Goal: Transaction & Acquisition: Download file/media

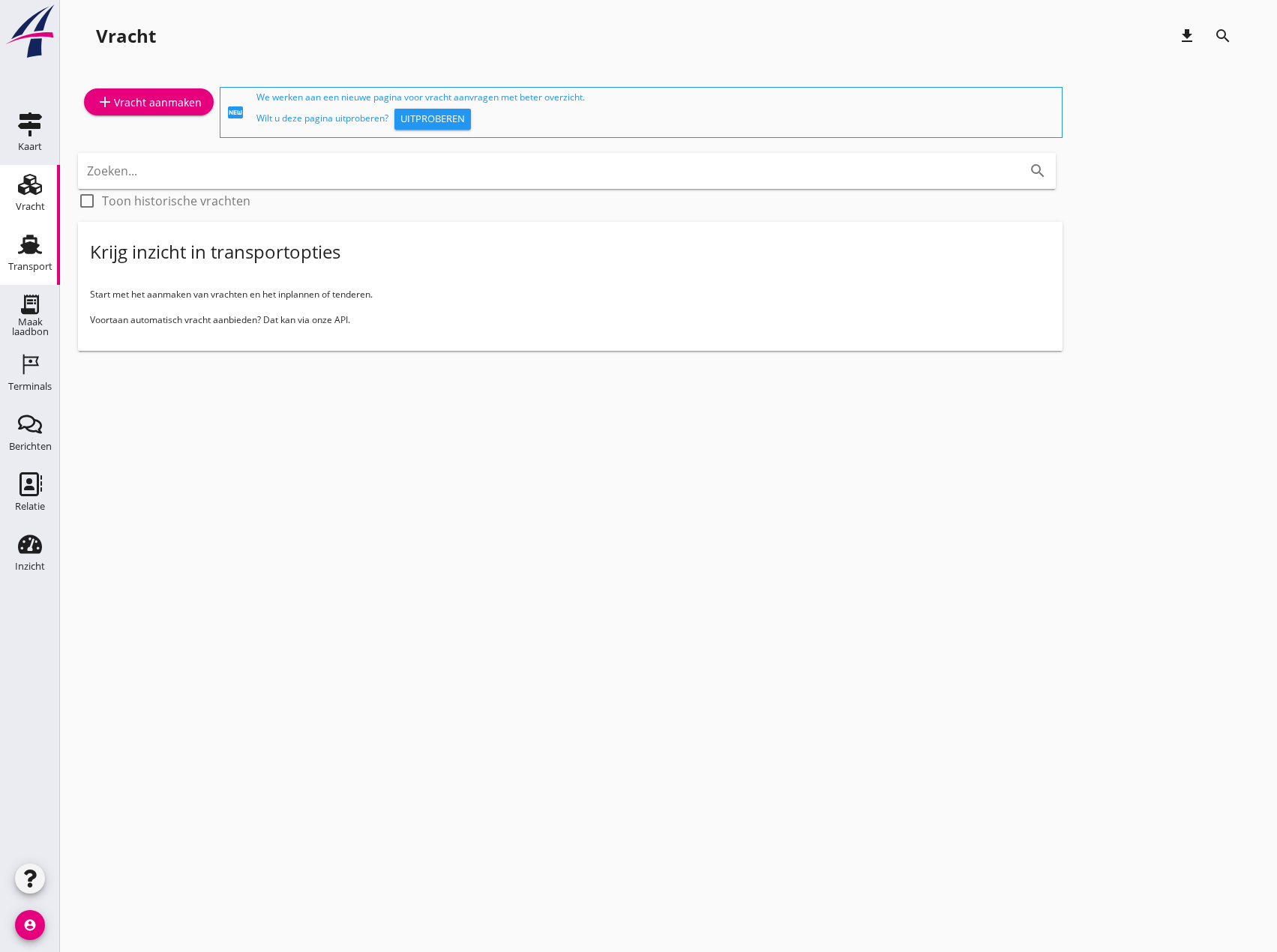
click at [46, 242] on div "Transport" at bounding box center [30, 244] width 36 height 24
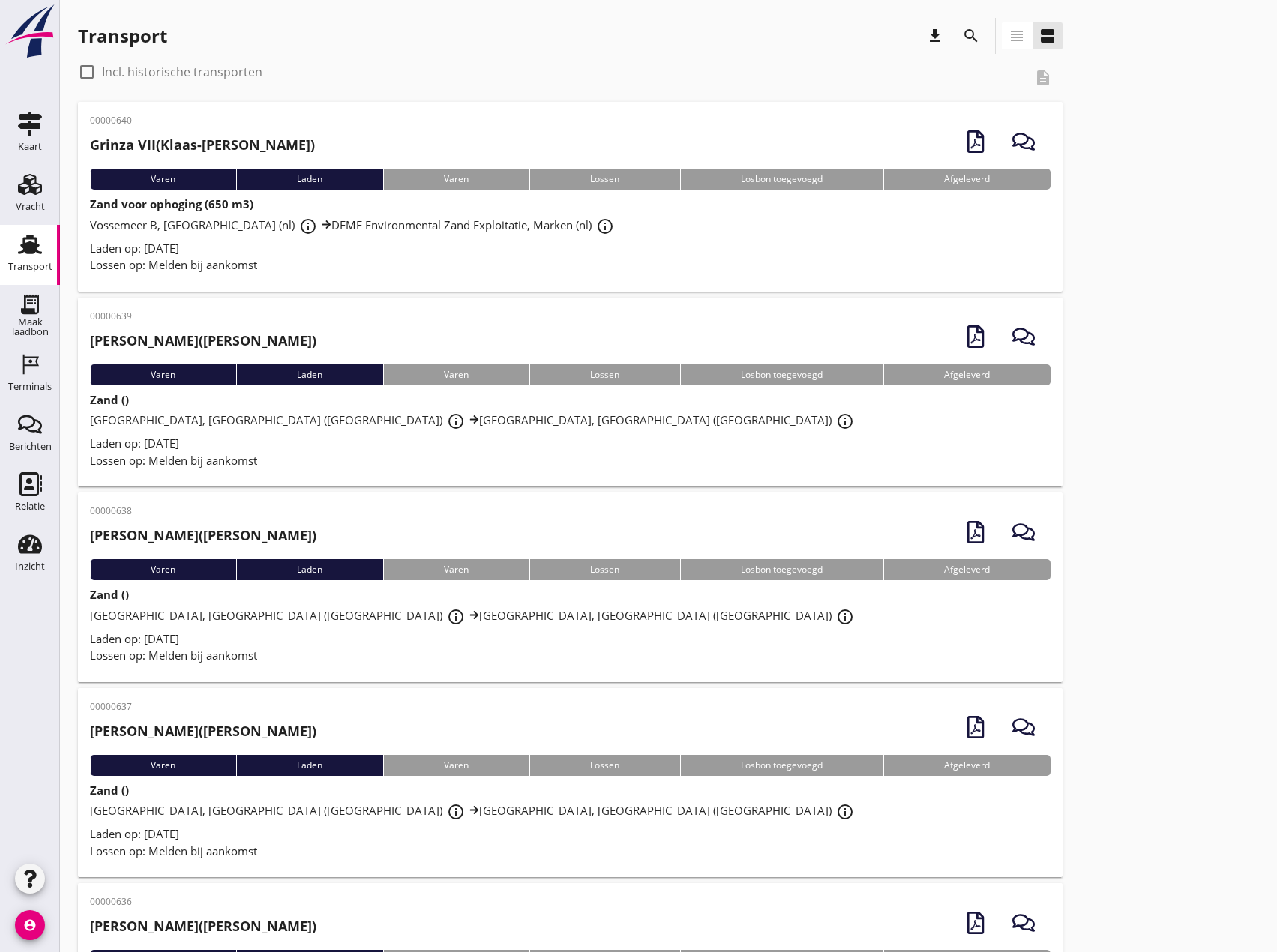
click at [935, 36] on icon "download" at bounding box center [935, 36] width 18 height 18
click at [970, 47] on button "search" at bounding box center [971, 36] width 27 height 27
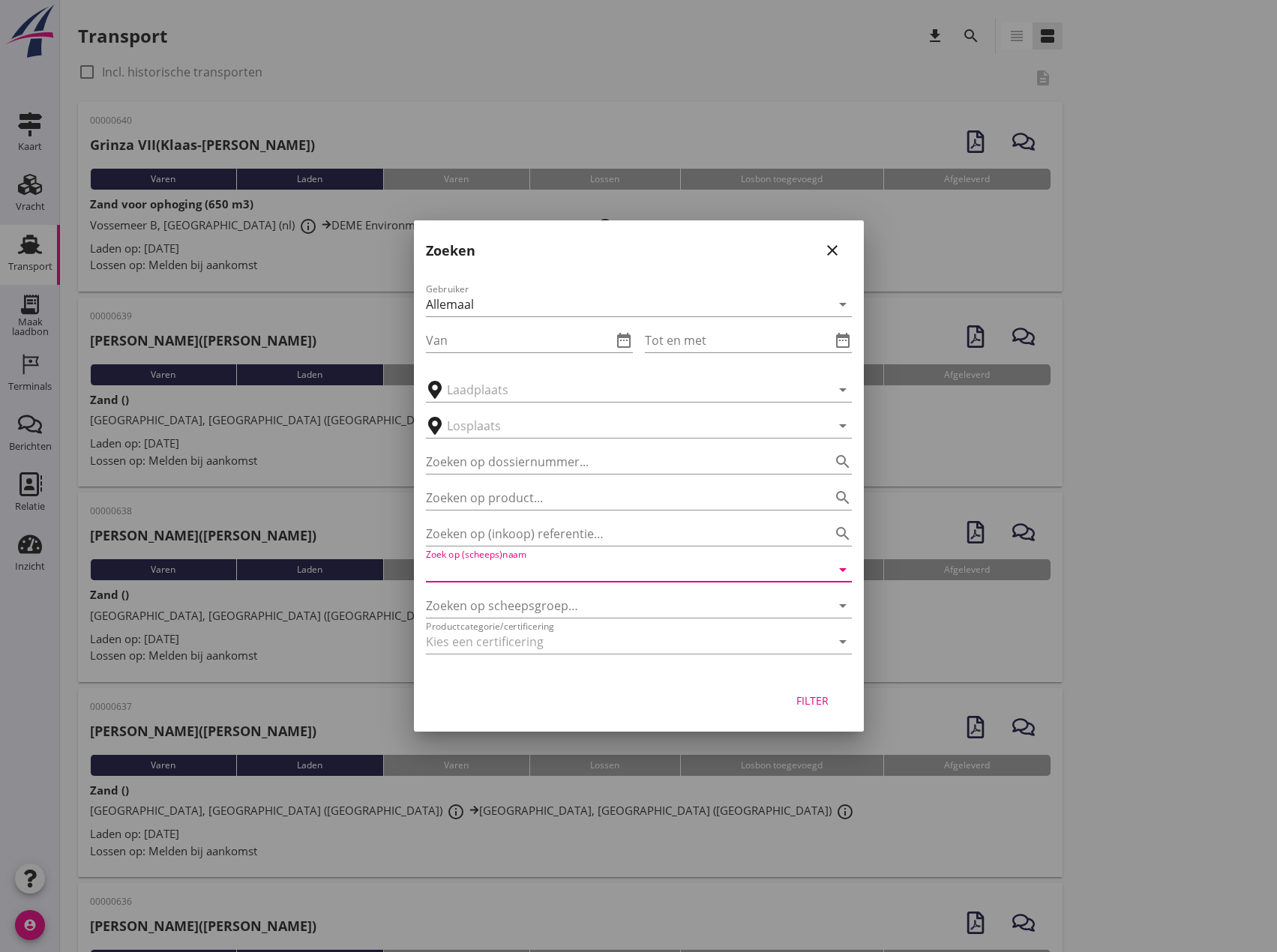
click at [459, 561] on input "Zoek op (scheeps)naam" at bounding box center [618, 570] width 384 height 24
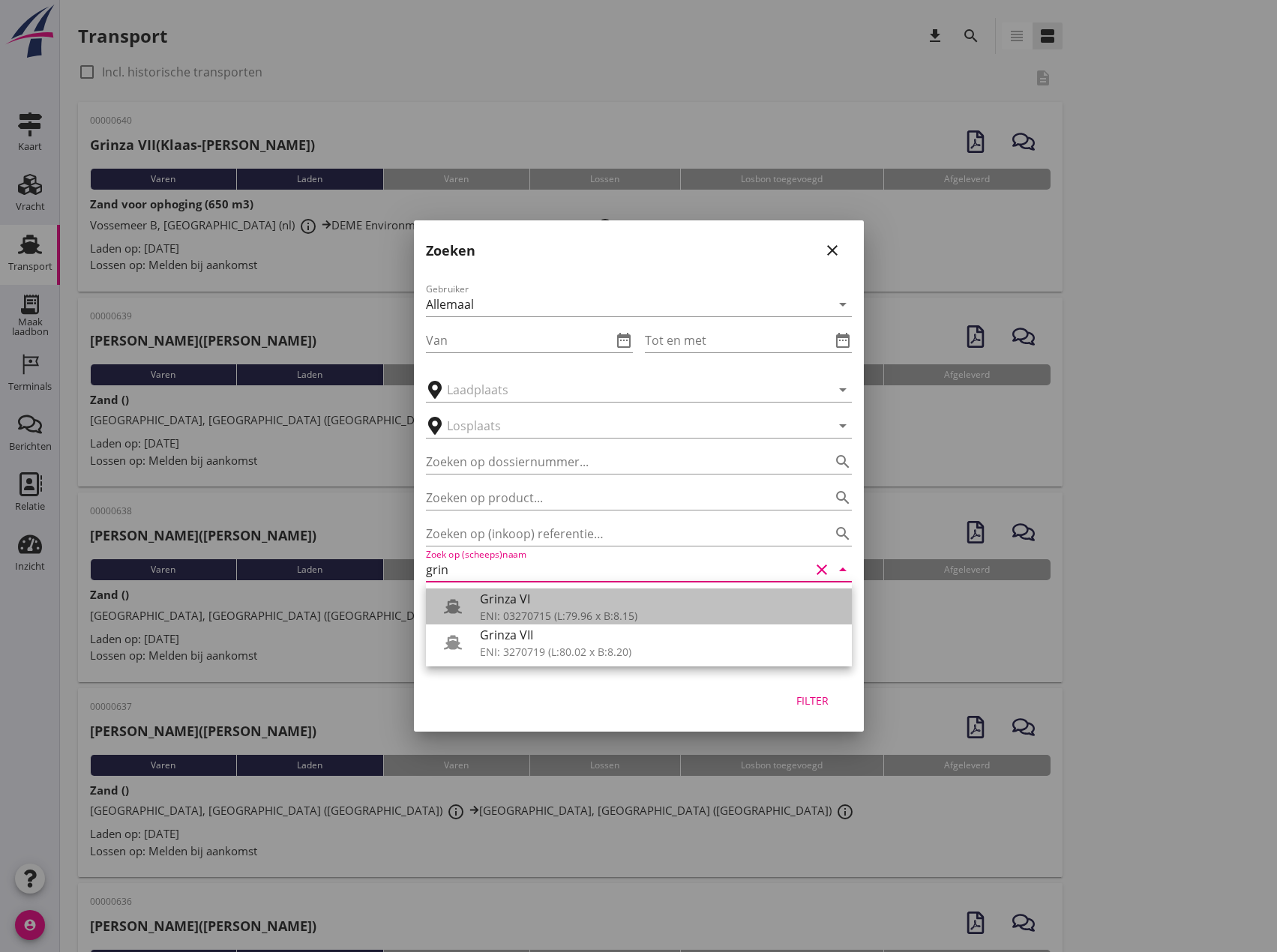
click at [545, 617] on div "ENI: 03270715 (L:79.96 x B:8.15)" at bounding box center [660, 616] width 360 height 16
click at [530, 606] on div "Grinza VII" at bounding box center [660, 598] width 360 height 18
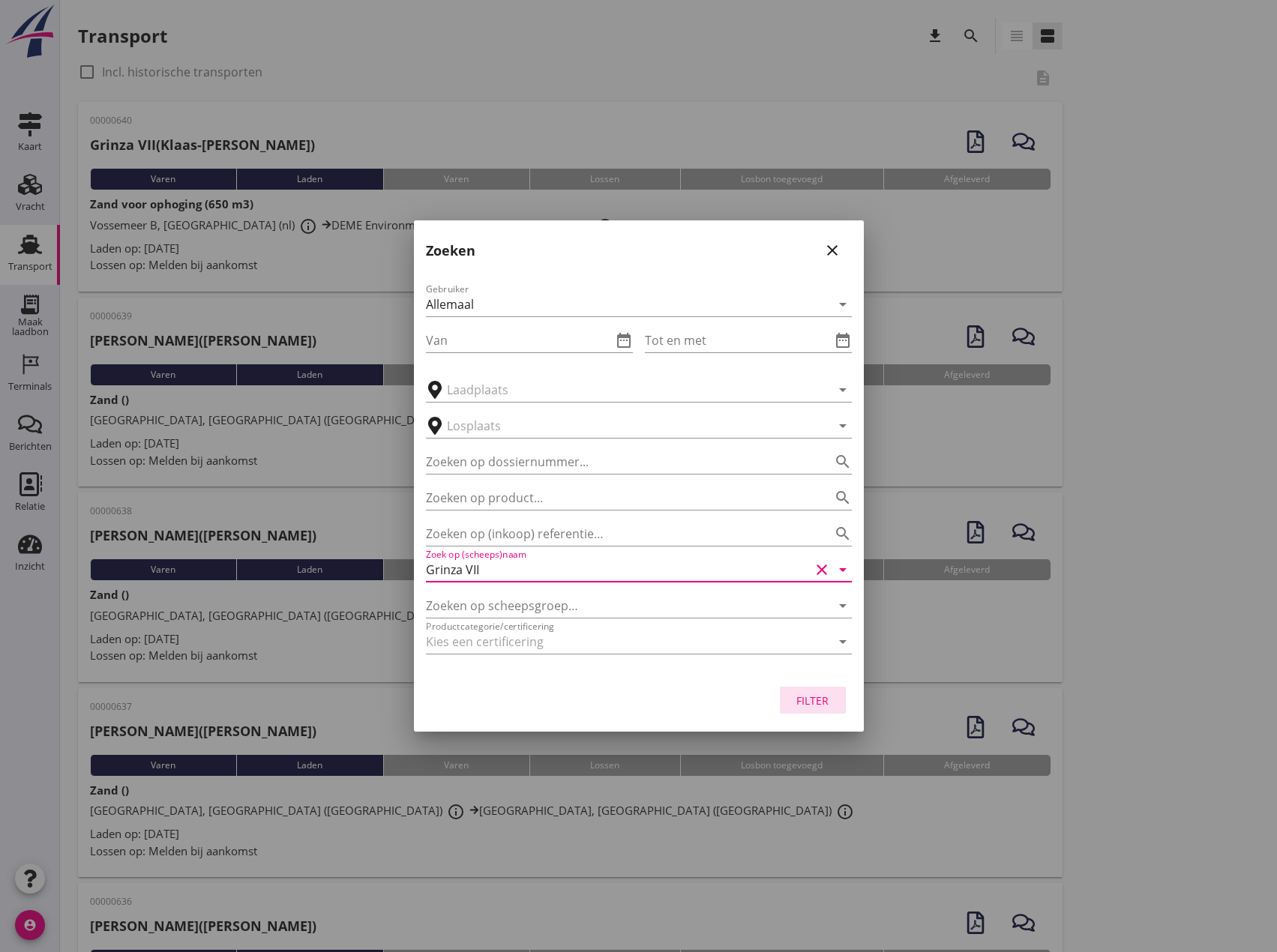
click at [823, 702] on div "Filter" at bounding box center [812, 701] width 42 height 16
type input "Grinza VII"
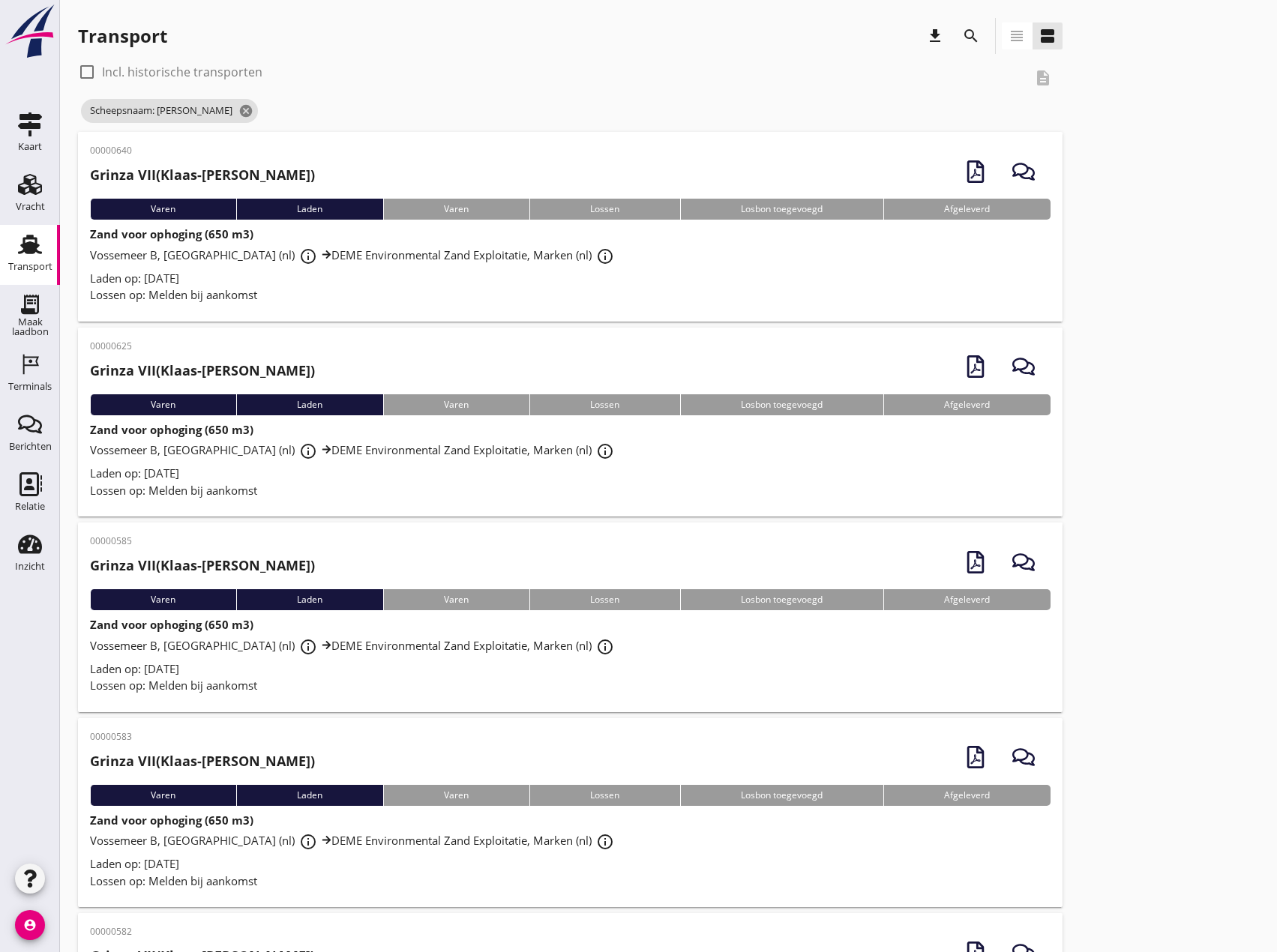
click at [283, 682] on div "Lossen op: Melden bij aankomst" at bounding box center [570, 686] width 960 height 18
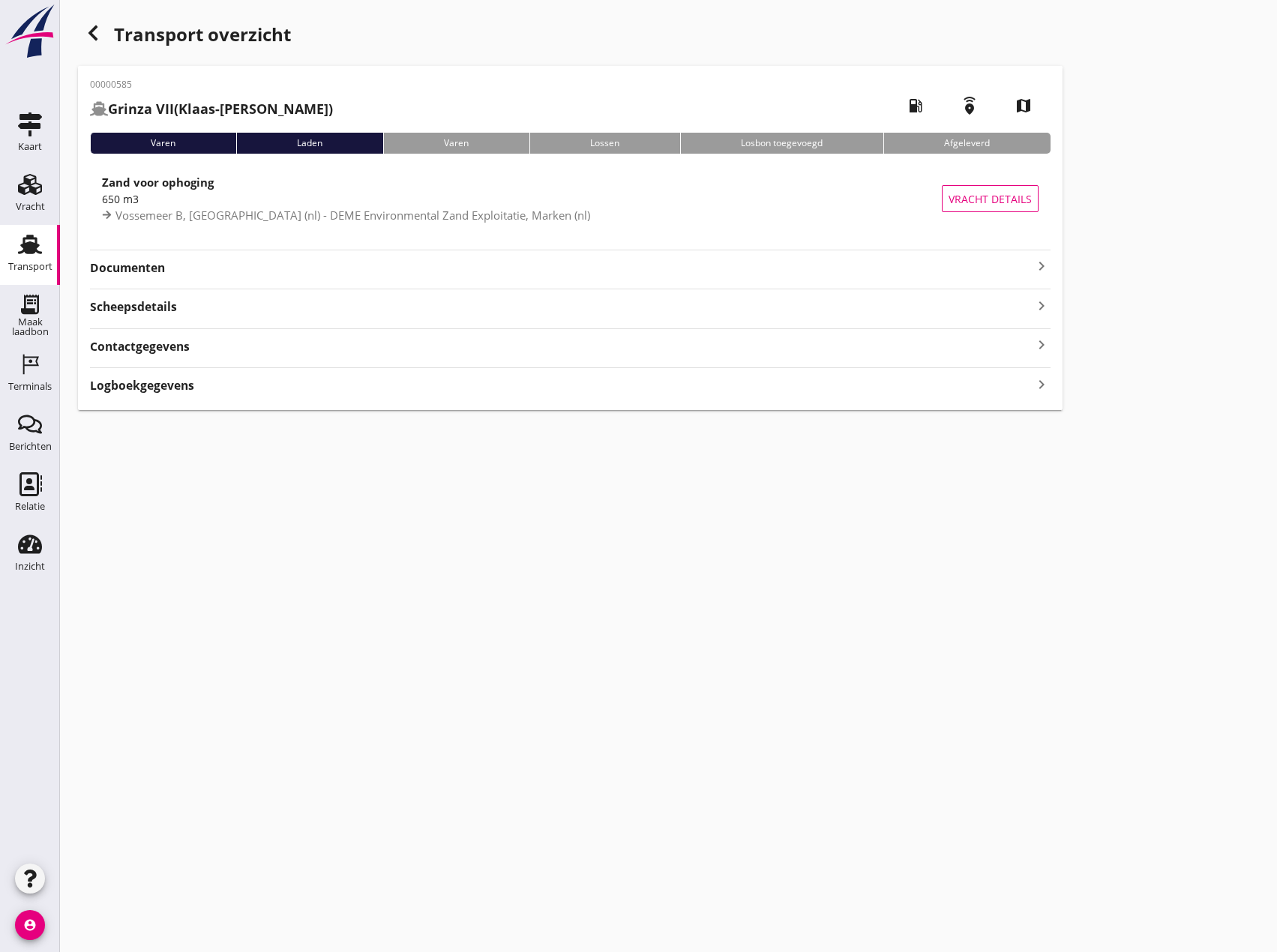
click at [1035, 264] on icon "keyboard_arrow_right" at bounding box center [1041, 266] width 18 height 18
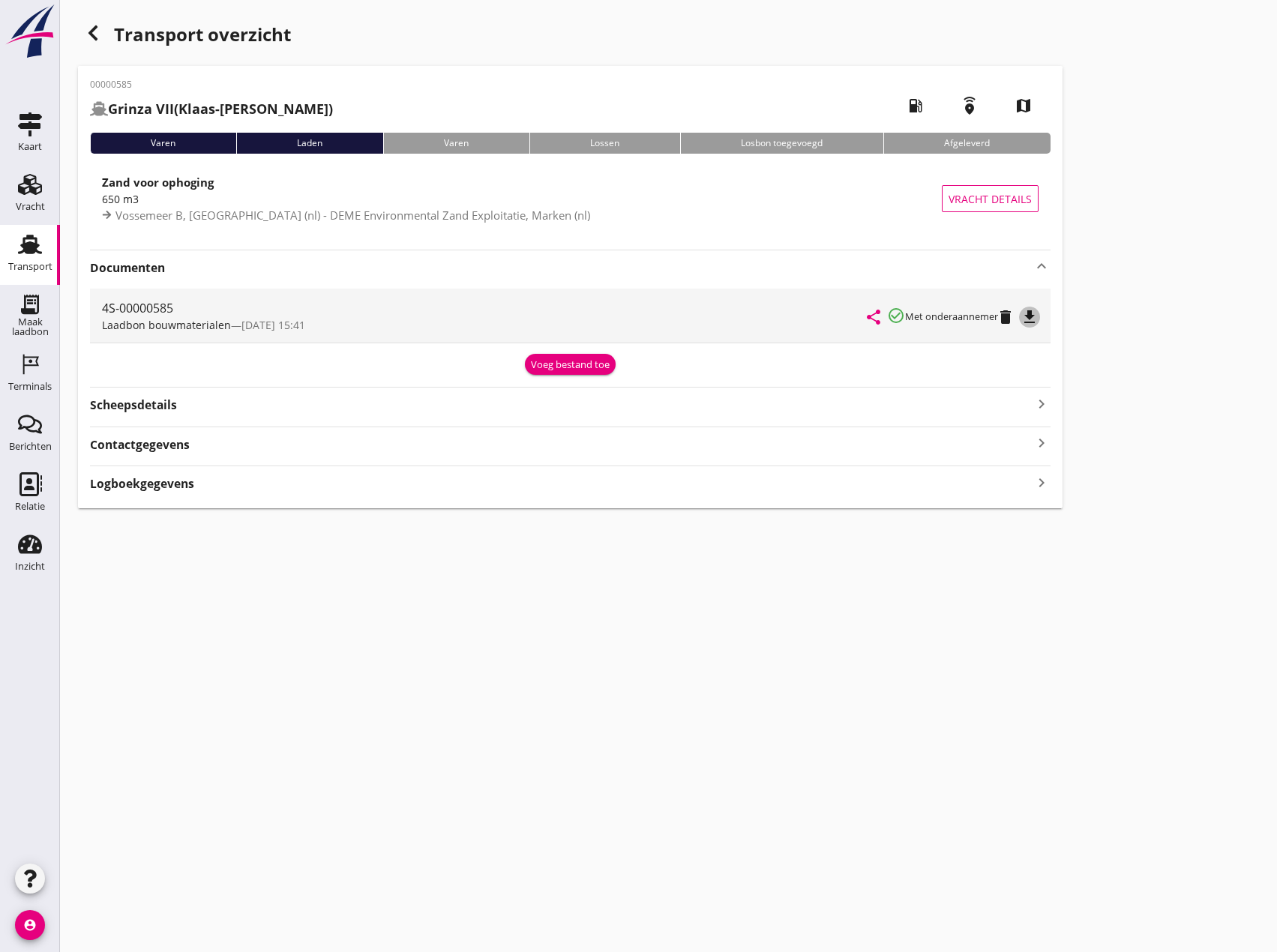
click at [1031, 318] on icon "file_download" at bounding box center [1029, 317] width 18 height 18
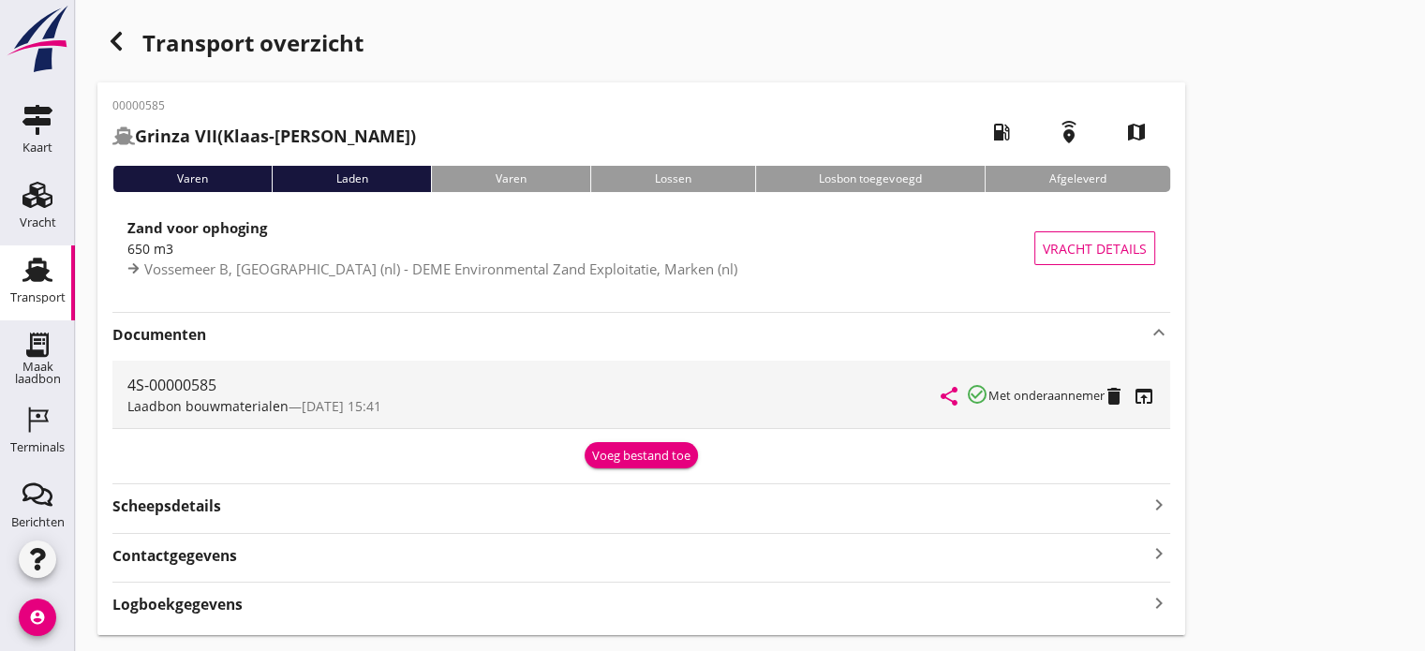
click at [125, 49] on icon "button" at bounding box center [116, 41] width 22 height 22
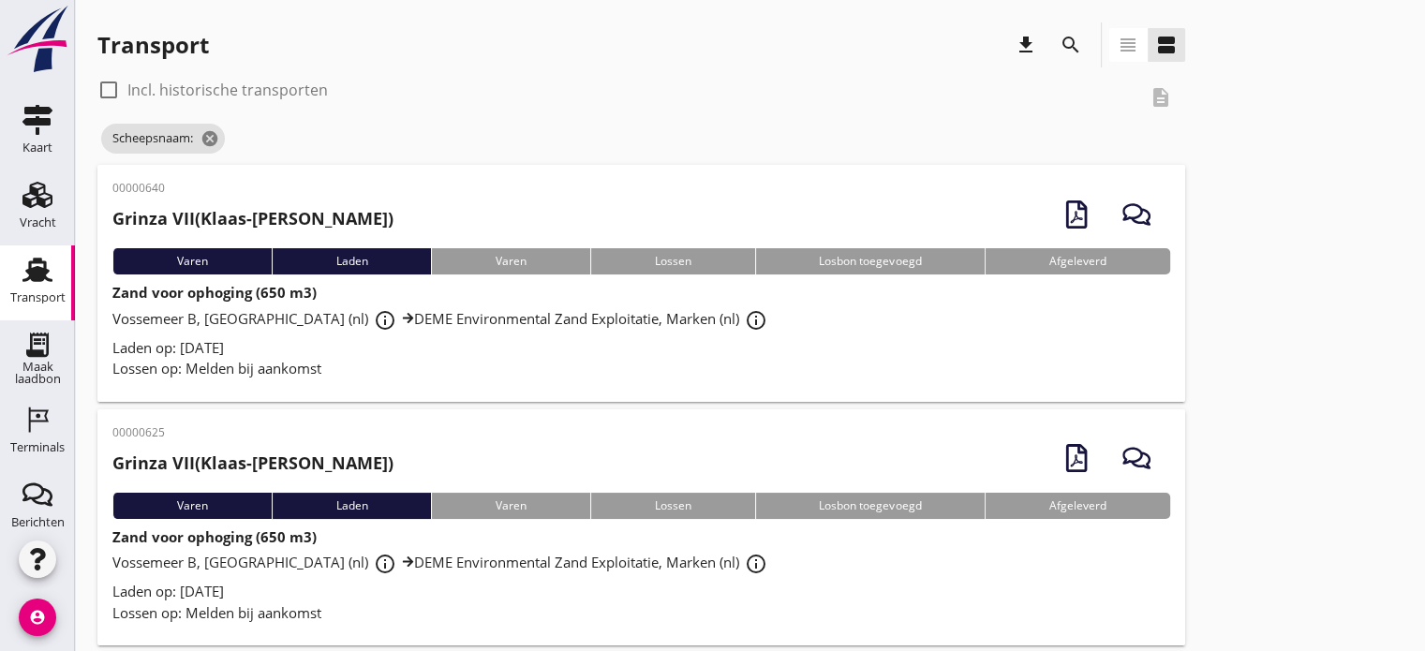
click at [284, 600] on div "Laden op: [DATE]" at bounding box center [641, 592] width 1058 height 22
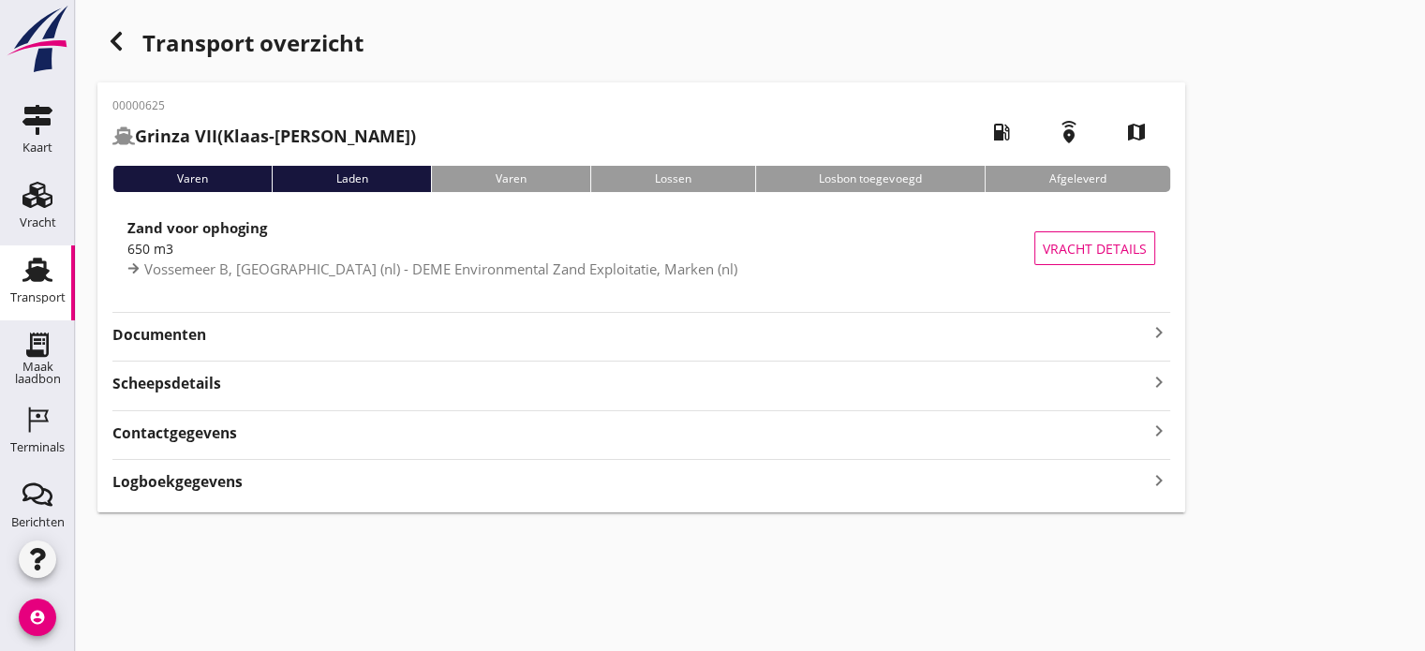
click at [1155, 334] on icon "keyboard_arrow_right" at bounding box center [1159, 332] width 22 height 22
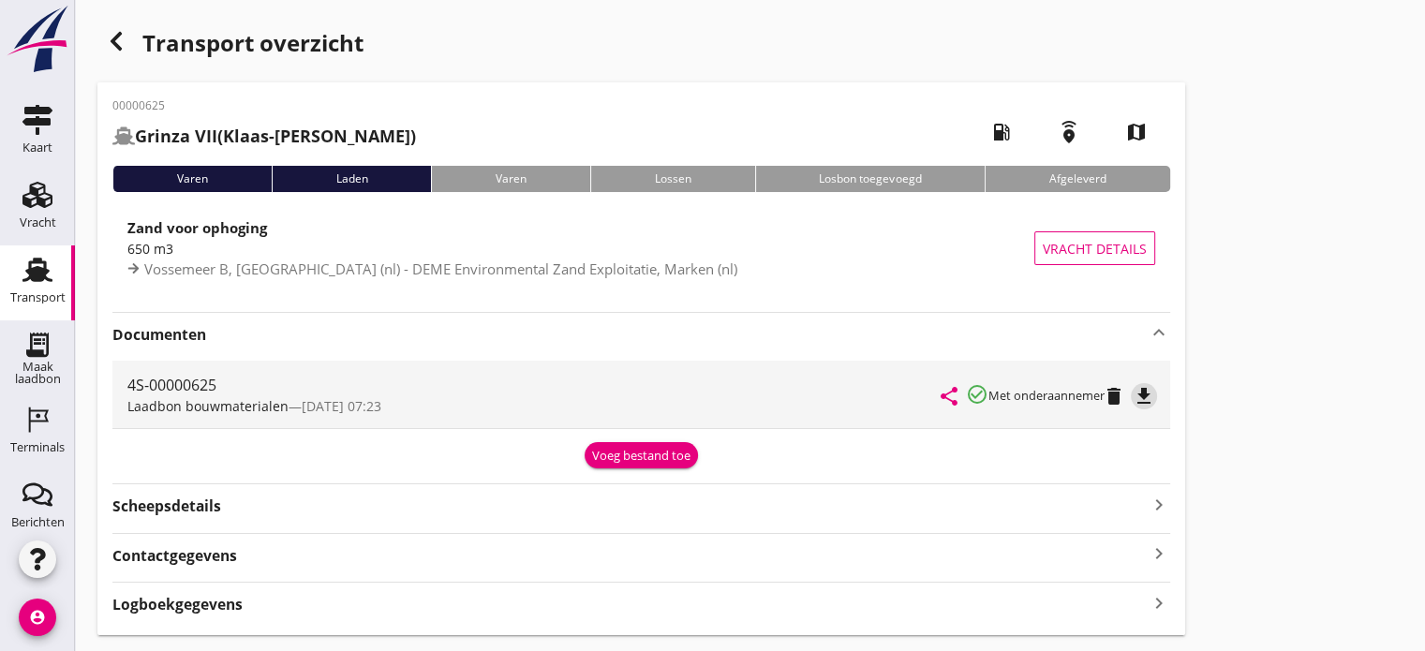
click at [1150, 393] on icon "file_download" at bounding box center [1144, 396] width 22 height 22
click at [123, 37] on icon "button" at bounding box center [116, 41] width 22 height 22
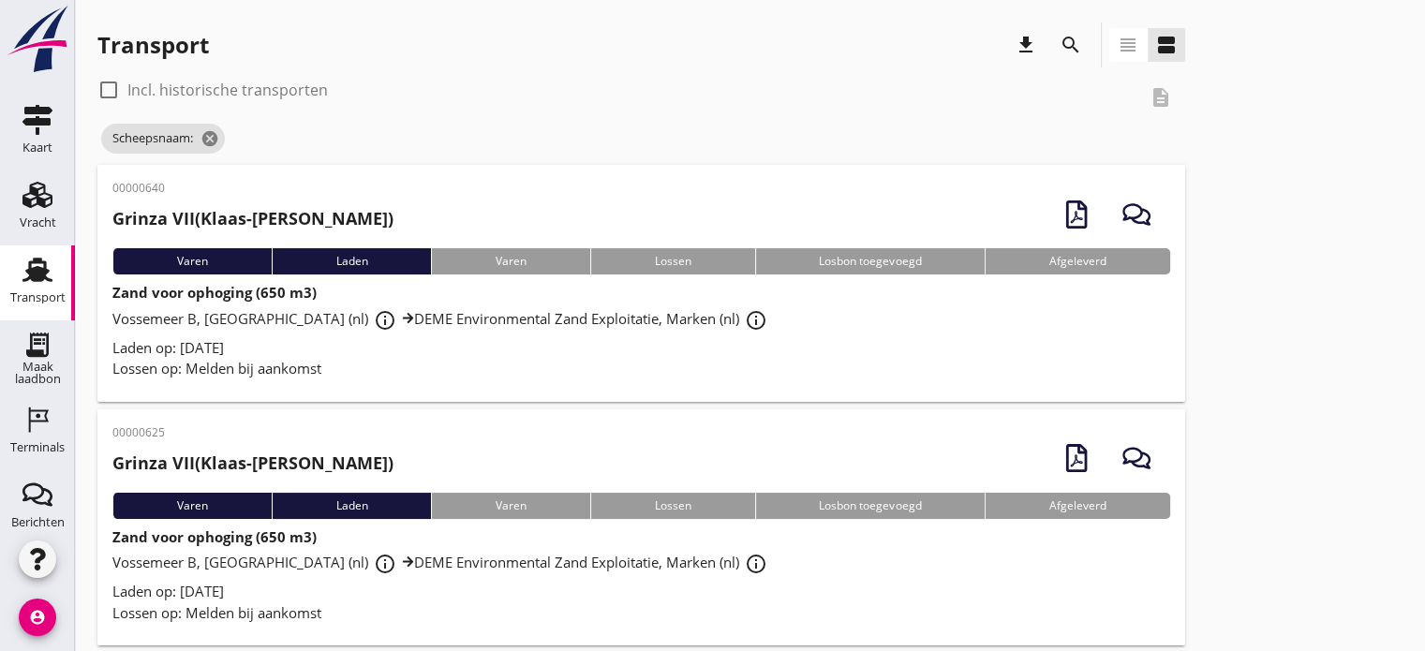
click at [335, 350] on div "Laden op: [DATE]" at bounding box center [641, 348] width 1058 height 22
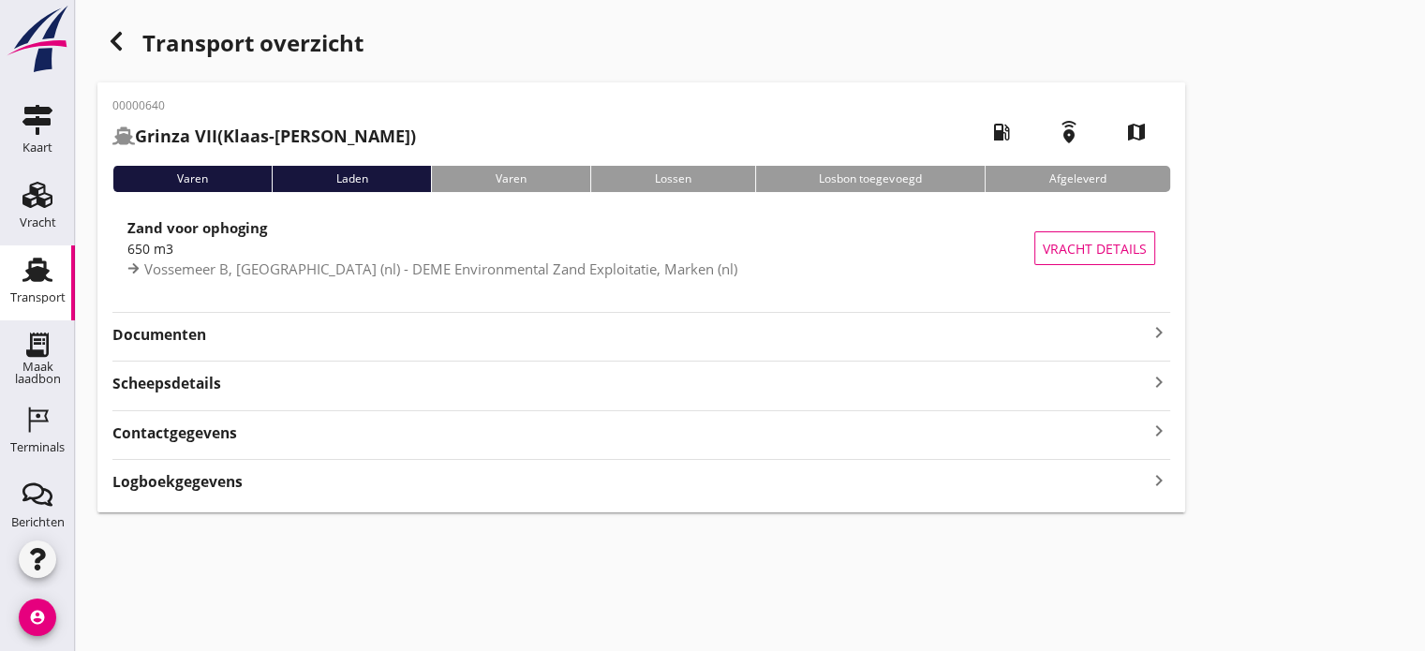
click at [1154, 336] on icon "keyboard_arrow_right" at bounding box center [1159, 332] width 22 height 22
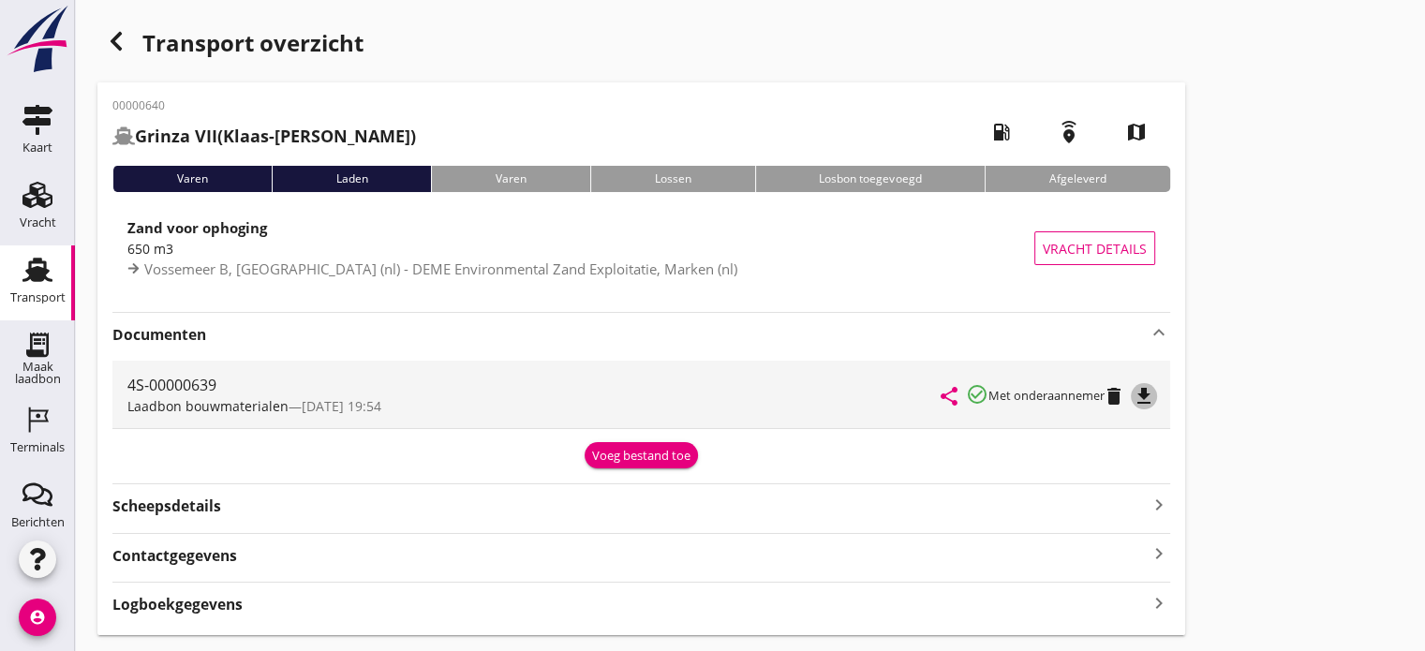
click at [1147, 402] on icon "file_download" at bounding box center [1144, 396] width 22 height 22
